Goal: Task Accomplishment & Management: Manage account settings

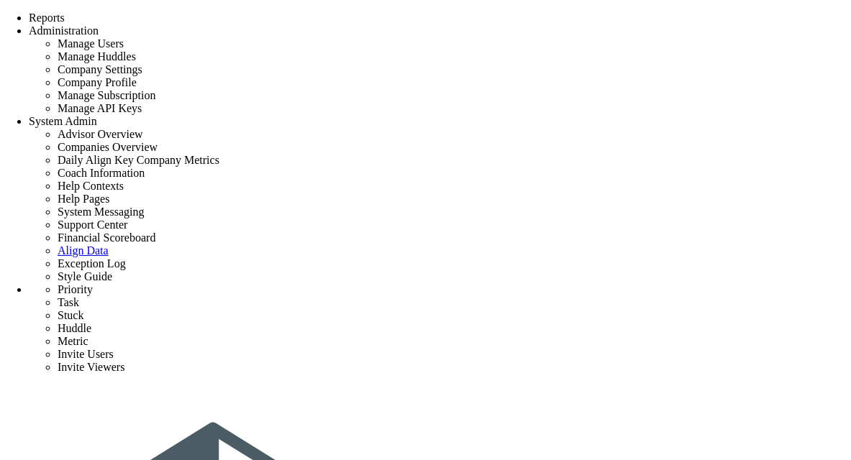
type input "0"
radio input "true"
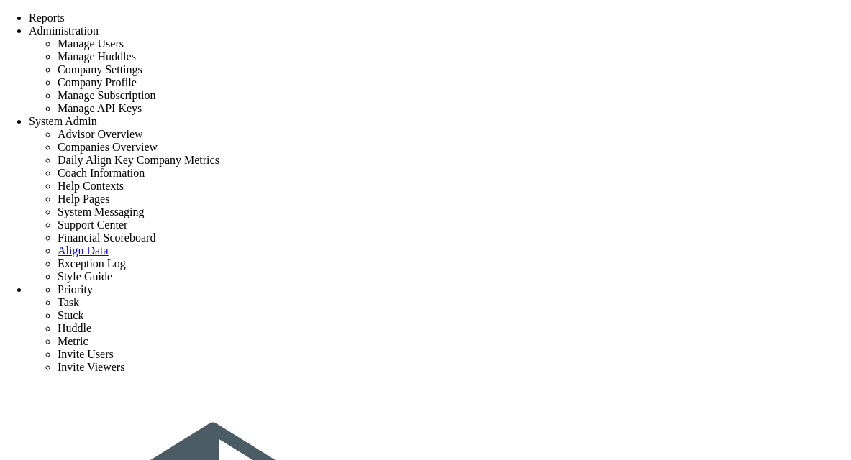
type input "[PERSON_NAME]"
type input "0"
radio input "true"
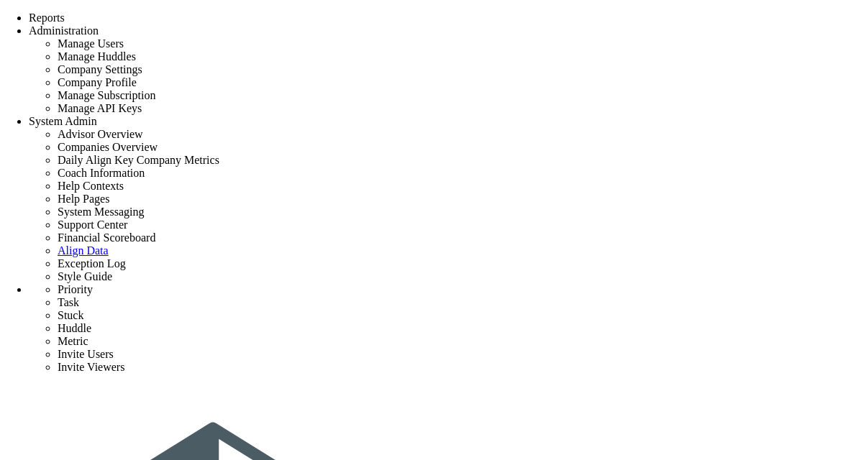
type input "0"
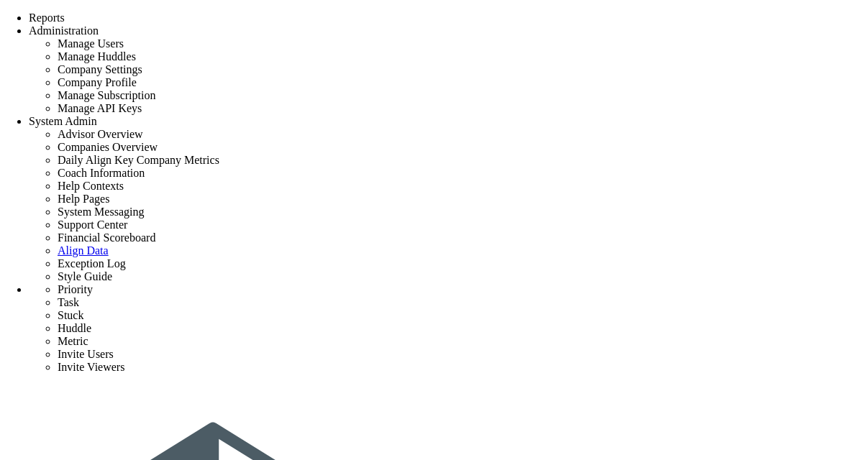
radio input "true"
type input "[PERSON_NAME]"
type input "0"
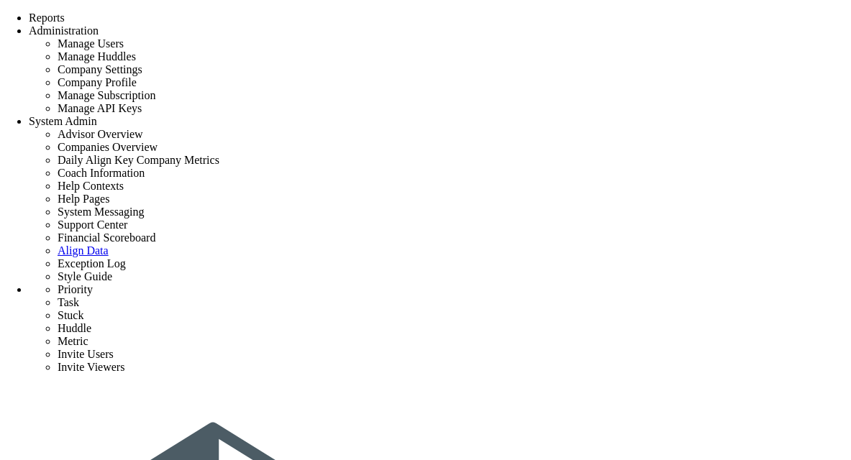
radio input "true"
type input "0"
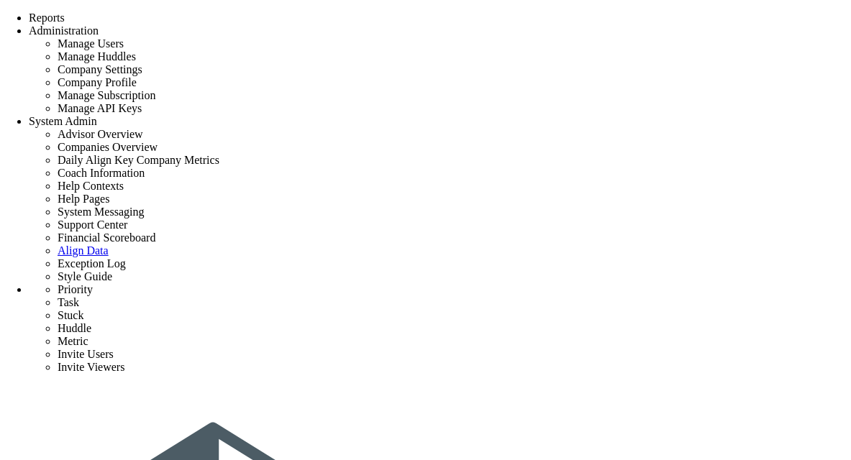
type input "0"
radio input "true"
type input "[PERSON_NAME]"
type input "0"
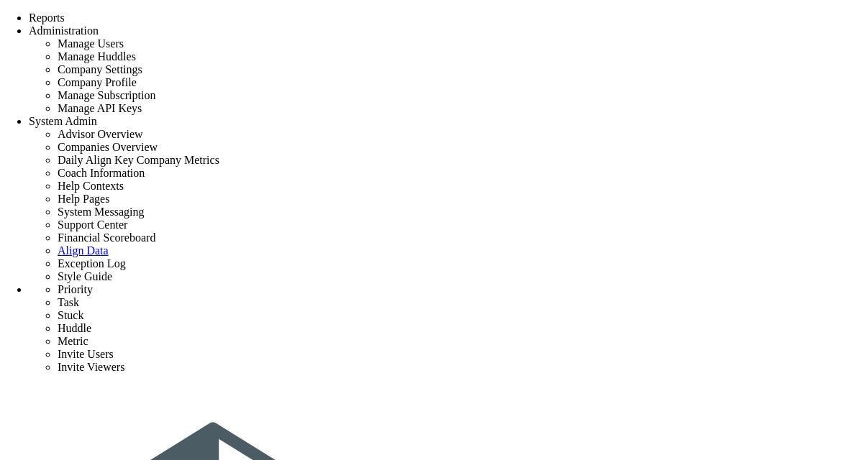
type input "0"
radio input "true"
type input "0"
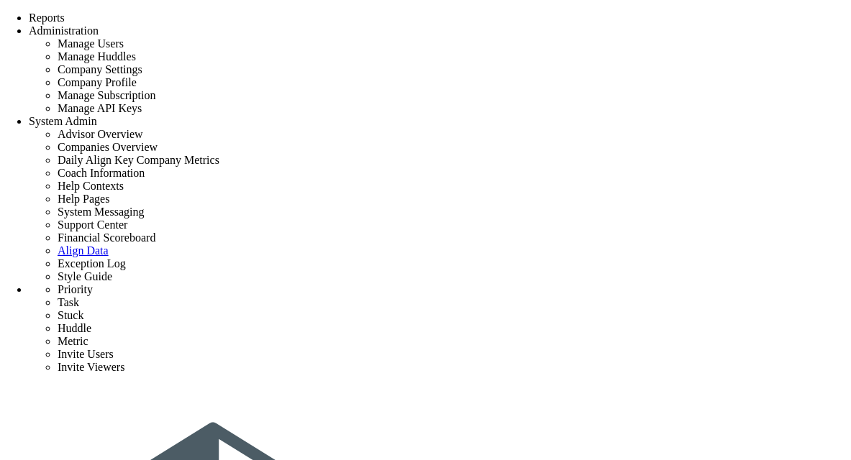
type input "0"
radio input "true"
type input "[PERSON_NAME]"
type input "0"
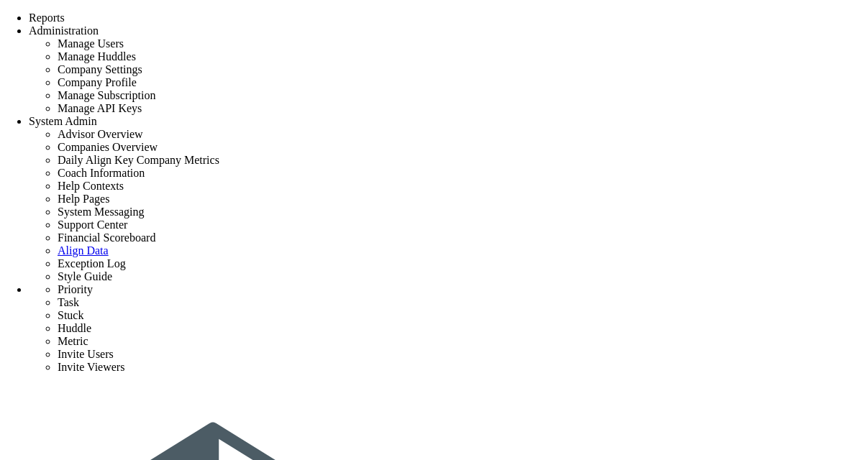
type input "0"
radio input "true"
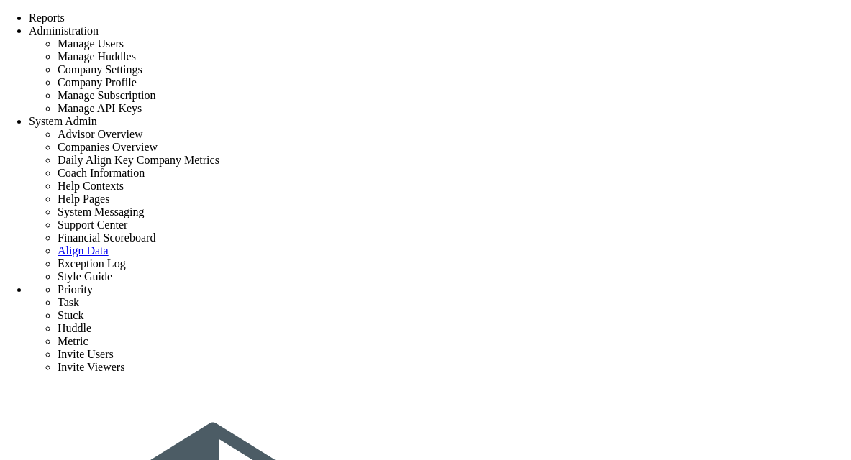
scroll to position [0, 0]
type input "0"
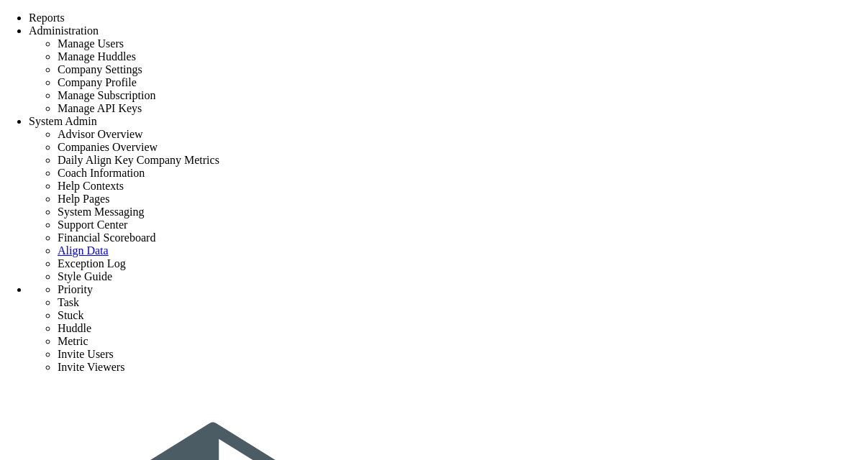
radio input "true"
type input "[PERSON_NAME]"
type input "0"
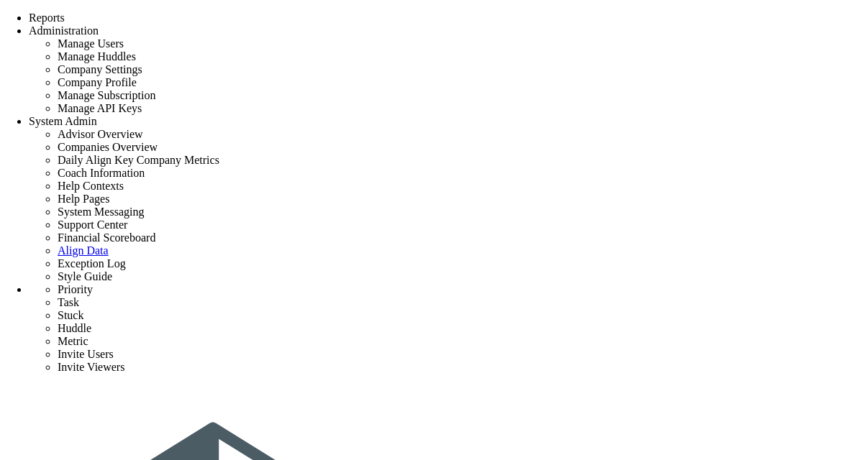
radio input "true"
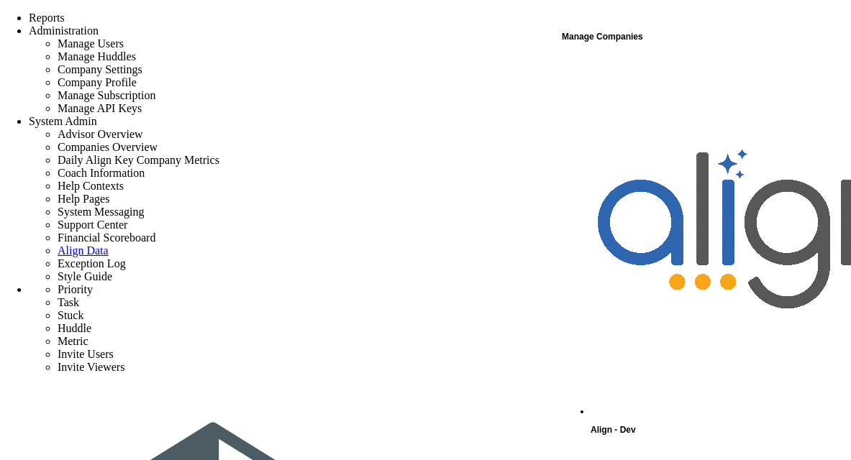
click at [703, 44] on div "Manage Companies" at bounding box center [706, 36] width 288 height 19
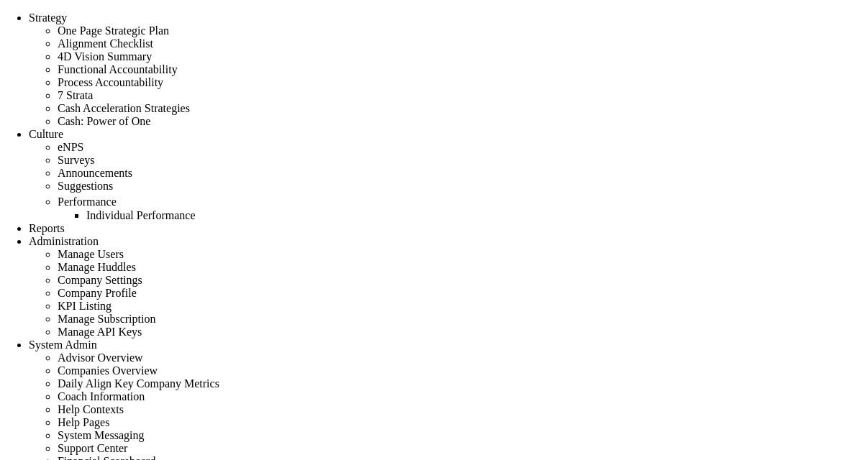
checkbox input "false"
type input "0"
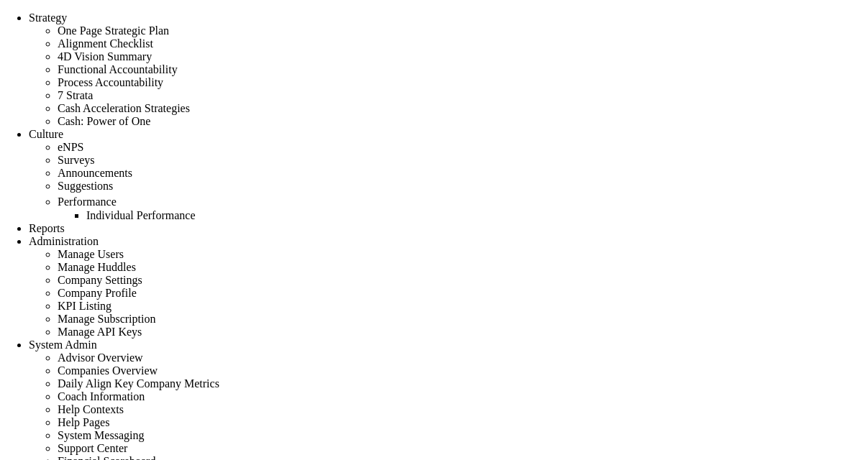
type input "0"
radio input "true"
type input "[PERSON_NAME]"
type input "0"
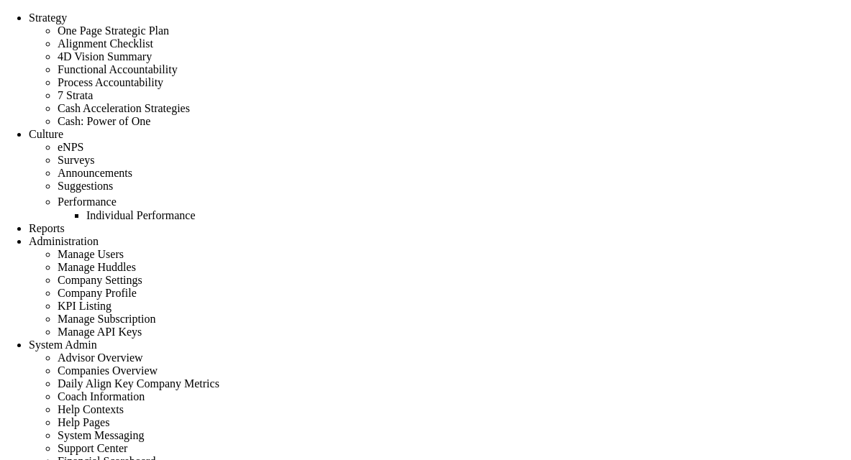
type input "0"
radio input "true"
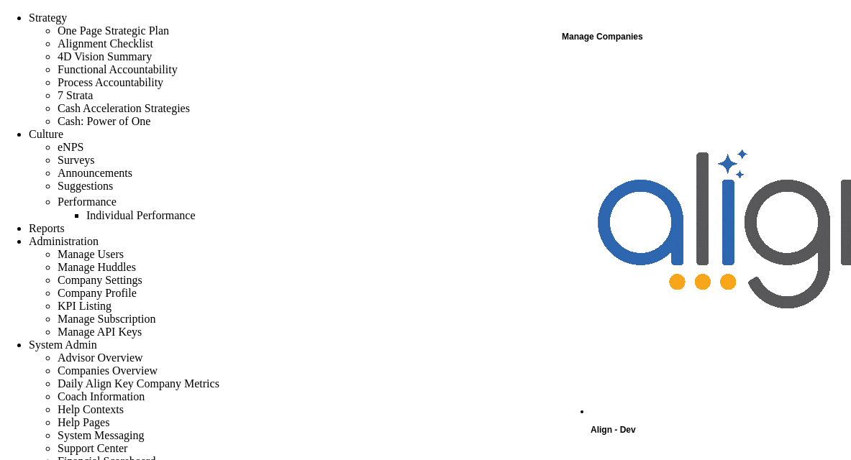
click at [680, 44] on div "Manage Companies" at bounding box center [706, 36] width 288 height 19
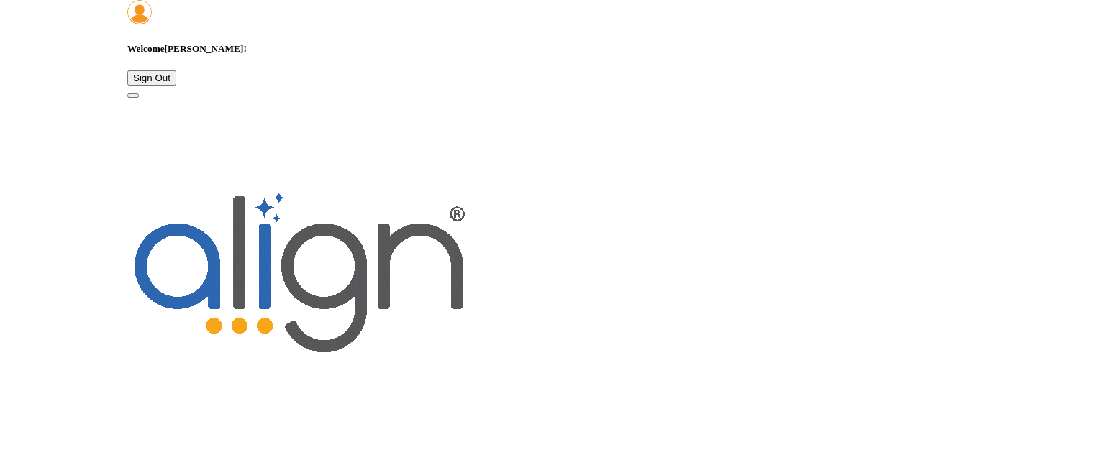
scroll to position [1564, 0]
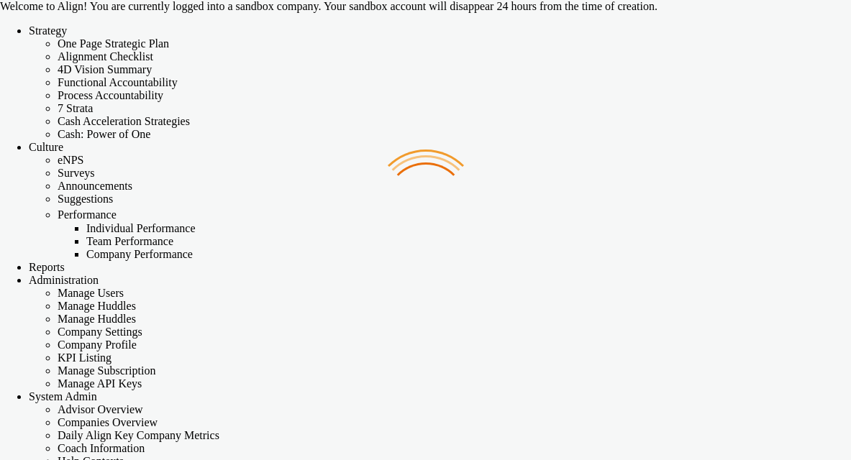
checkbox input "false"
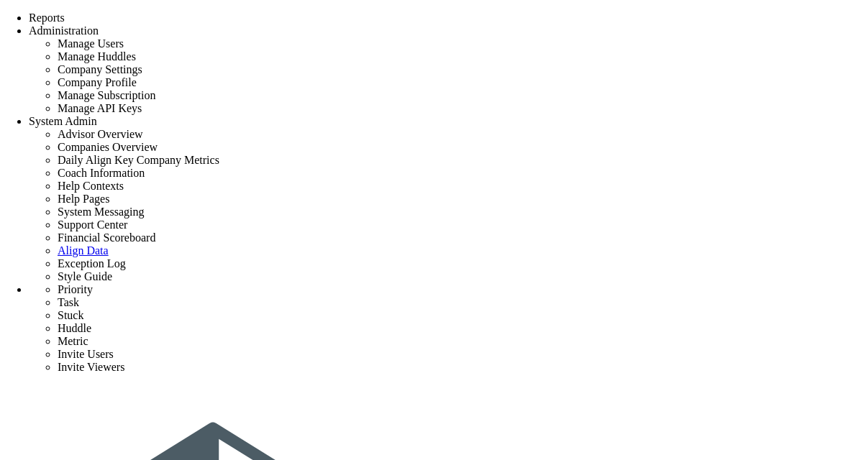
type input "0"
radio input "true"
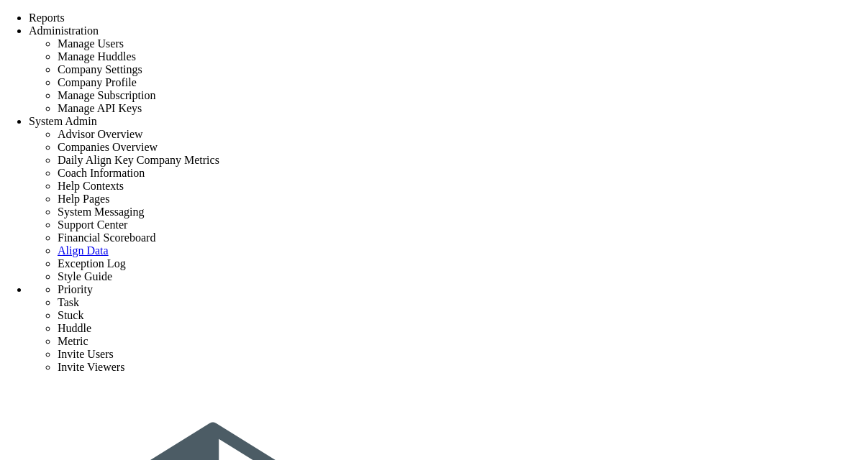
type input "[PERSON_NAME]"
type input "0"
radio input "true"
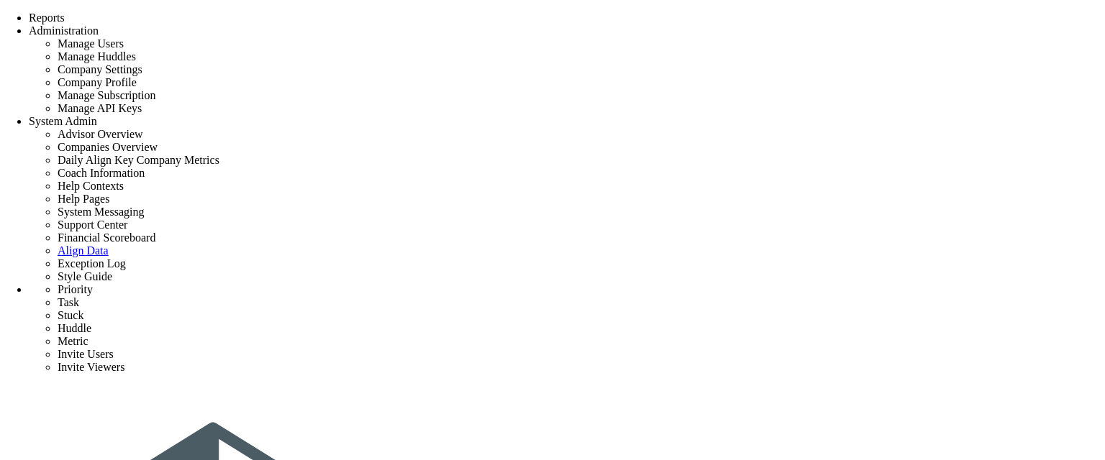
click at [0, 12] on span at bounding box center [0, 12] width 0 height 0
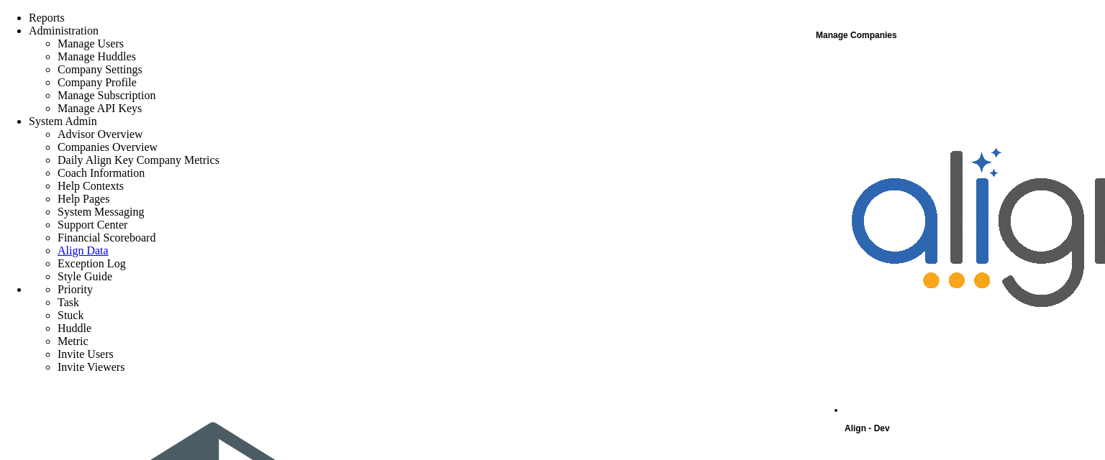
click at [850, 424] on span "Align - Dev" at bounding box center [866, 429] width 45 height 10
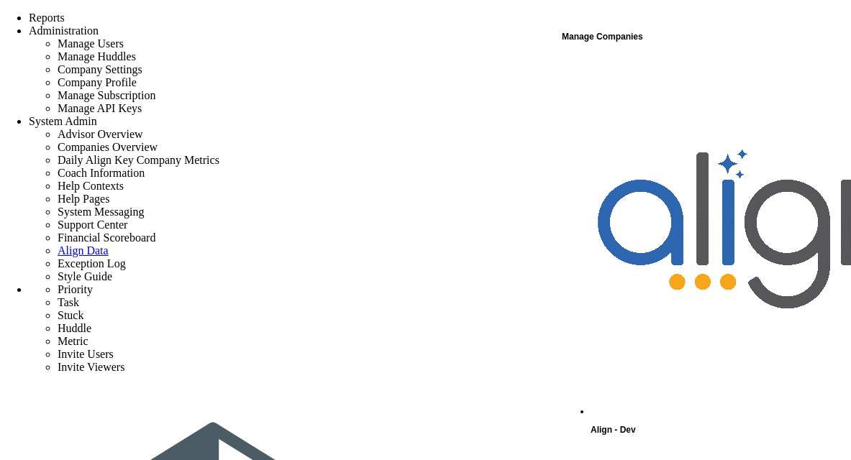
scroll to position [55, 0]
